Goal: Information Seeking & Learning: Learn about a topic

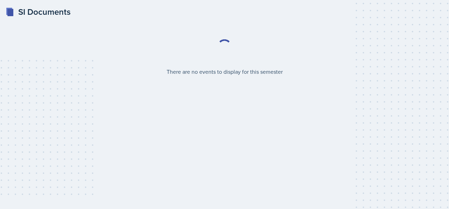
select select "2bed604d-1099-4043-b1bc-2365e8740244"
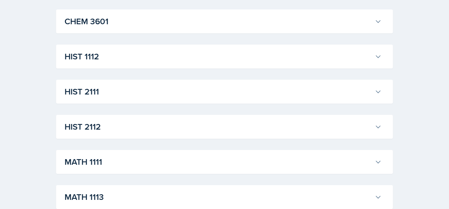
scroll to position [510, 0]
click at [227, 52] on h3 "HIST 1112" at bounding box center [218, 55] width 307 height 13
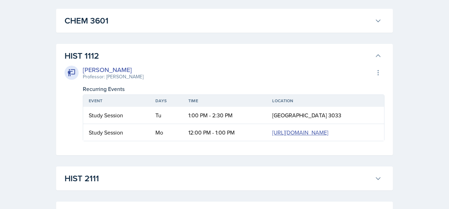
click at [227, 57] on h3 "HIST 1112" at bounding box center [218, 55] width 307 height 13
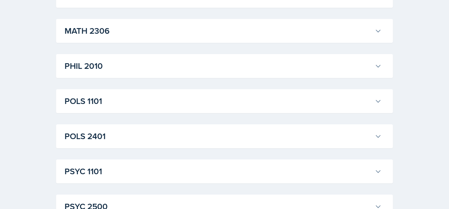
scroll to position [886, 0]
click at [145, 89] on div "POLS 1101 [PERSON_NAME] Professor: [PERSON_NAME] Export to Google Calendar Recu…" at bounding box center [224, 101] width 337 height 24
click at [137, 107] on h3 "POLS 1101" at bounding box center [218, 101] width 307 height 13
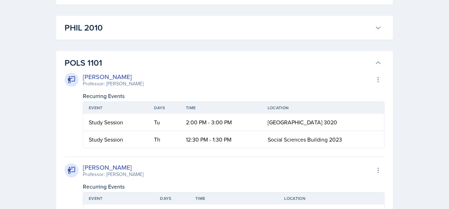
click at [136, 62] on h3 "POLS 1101" at bounding box center [218, 62] width 307 height 13
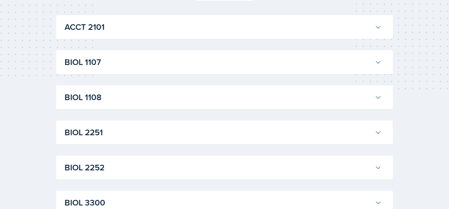
scroll to position [0, 0]
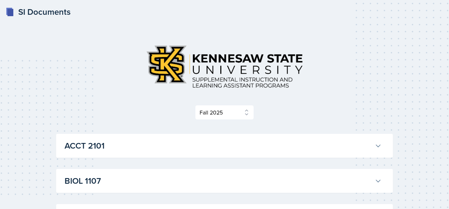
click at [88, 147] on h3 "ACCT 2101" at bounding box center [218, 145] width 307 height 13
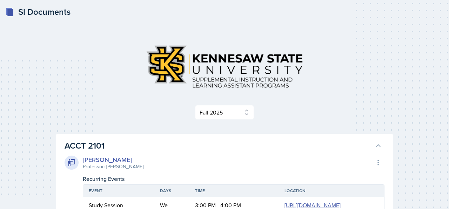
click at [106, 147] on h3 "ACCT 2101" at bounding box center [218, 145] width 307 height 13
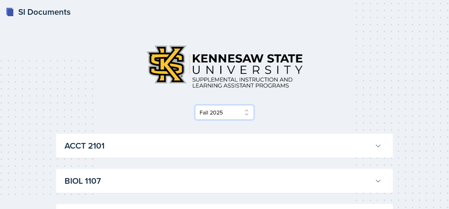
click at [227, 109] on select "Select Semester Fall 2025 Summer 2025 Spring 2025 Fall 2024 Summer 2024 Spring …" at bounding box center [224, 112] width 59 height 15
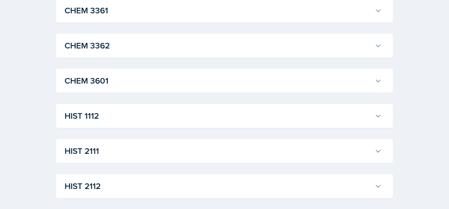
scroll to position [457, 0]
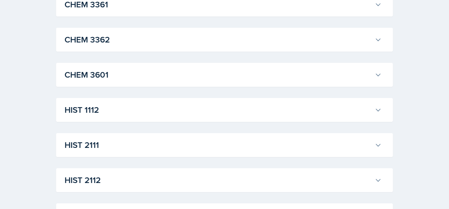
click at [196, 109] on h3 "HIST 1112" at bounding box center [218, 109] width 307 height 13
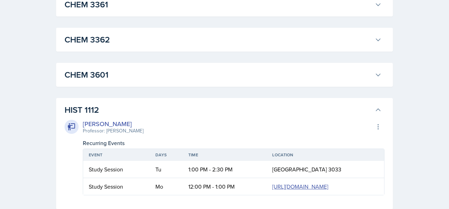
click at [181, 115] on h3 "HIST 1112" at bounding box center [218, 109] width 307 height 13
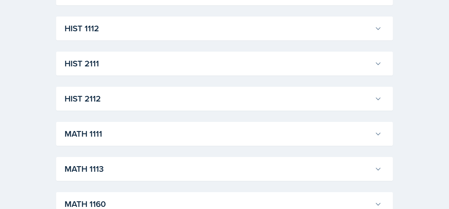
scroll to position [537, 0]
click at [163, 63] on h3 "HIST 2111" at bounding box center [218, 64] width 307 height 13
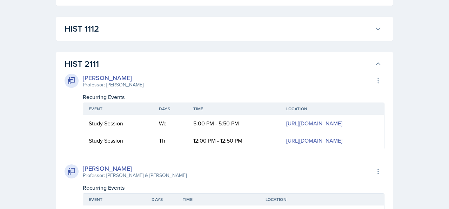
click at [162, 66] on h3 "HIST 2111" at bounding box center [218, 64] width 307 height 13
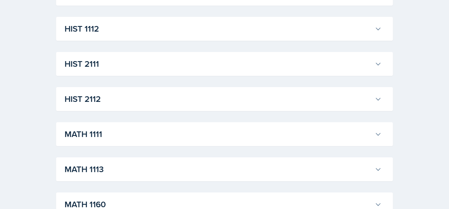
click at [160, 33] on h3 "HIST 1112" at bounding box center [218, 28] width 307 height 13
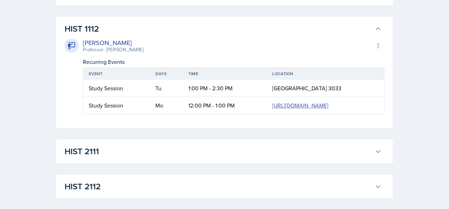
click at [251, 42] on div "[PERSON_NAME] Professor: [PERSON_NAME] Export to Google Calendar" at bounding box center [225, 45] width 320 height 15
click at [217, 35] on h3 "HIST 1112" at bounding box center [218, 28] width 307 height 13
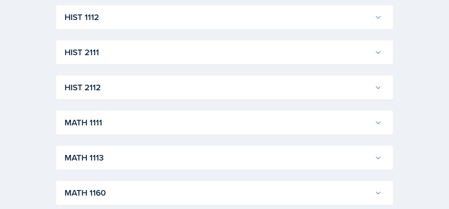
scroll to position [553, 0]
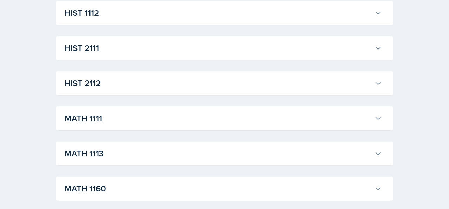
click at [140, 121] on h3 "MATH 1111" at bounding box center [218, 118] width 307 height 13
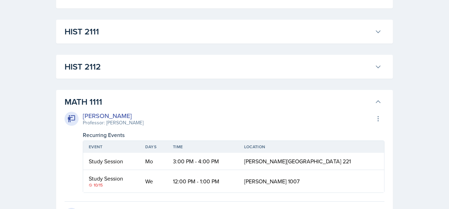
scroll to position [574, 0]
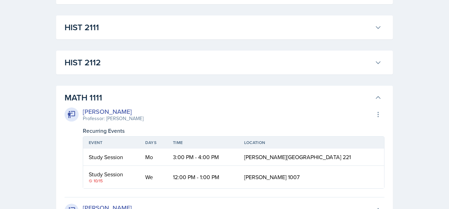
click at [142, 101] on h3 "MATH 1111" at bounding box center [218, 97] width 307 height 13
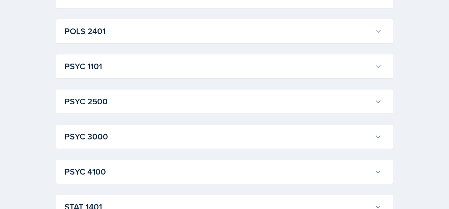
scroll to position [988, 0]
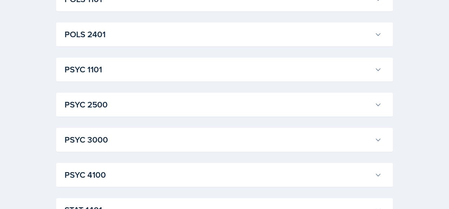
click at [130, 71] on h3 "PSYC 1101" at bounding box center [218, 69] width 307 height 13
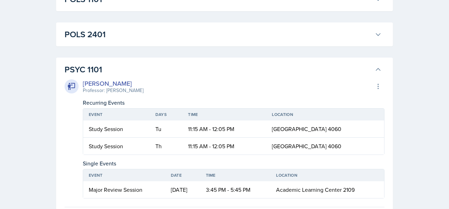
click at [130, 71] on h3 "PSYC 1101" at bounding box center [218, 69] width 307 height 13
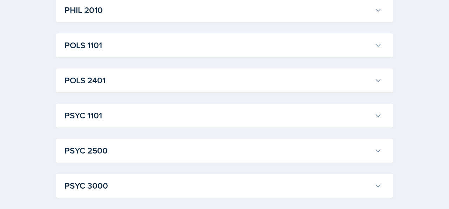
scroll to position [939, 0]
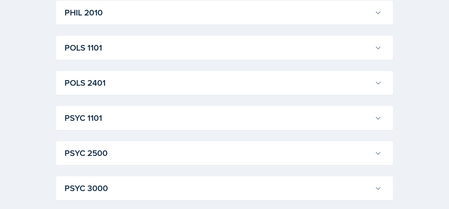
click at [120, 86] on h3 "POLS 2401" at bounding box center [218, 82] width 307 height 13
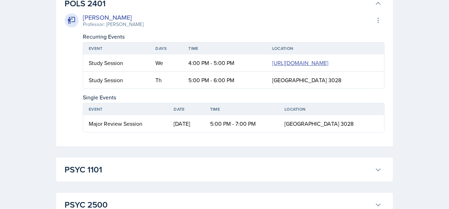
scroll to position [1036, 0]
